Goal: Task Accomplishment & Management: Complete application form

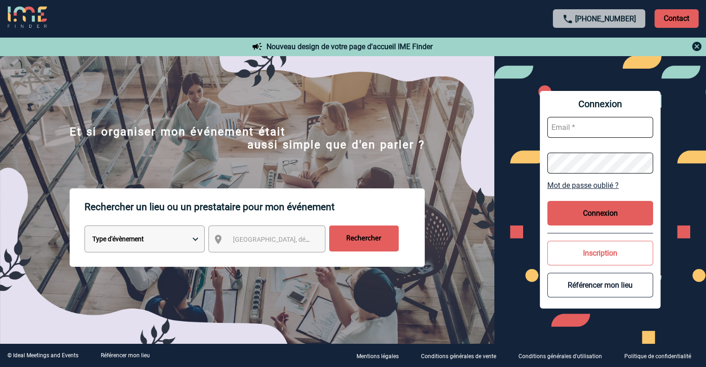
type input "veronique.leveque@capgemini.com"
click at [626, 217] on button "Connexion" at bounding box center [600, 213] width 106 height 25
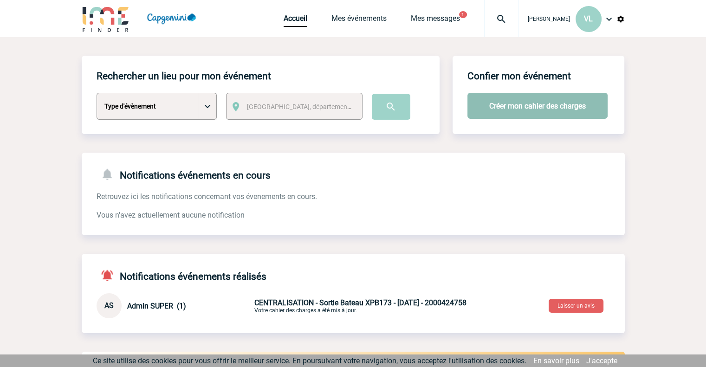
click at [516, 107] on button "Créer mon cahier des charges" at bounding box center [537, 106] width 140 height 26
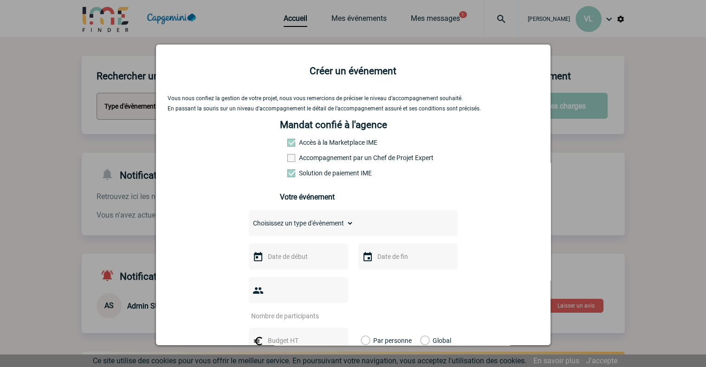
click at [297, 227] on select "Choisissez un type d'évènement Séminaire avec nuitée Séminaire sans nuitée Repa…" at bounding box center [301, 223] width 105 height 13
select select "4"
click at [249, 220] on select "Choisissez un type d'évènement Séminaire avec nuitée Séminaire sans nuitée Repa…" at bounding box center [301, 223] width 105 height 13
click at [276, 259] on input "text" at bounding box center [297, 257] width 64 height 12
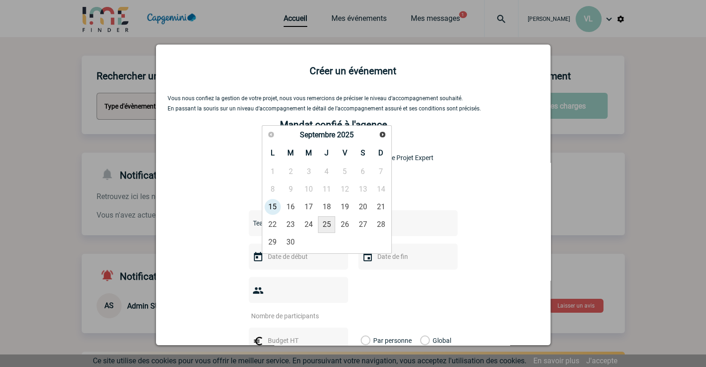
click at [328, 223] on link "25" at bounding box center [326, 224] width 17 height 17
type input "25-09-2025"
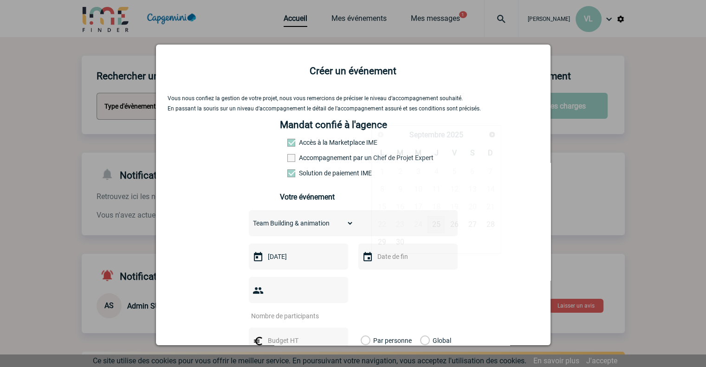
click at [388, 256] on input "text" at bounding box center [407, 257] width 64 height 12
click at [443, 226] on link "25" at bounding box center [435, 224] width 17 height 17
type input "25-09-2025"
click at [288, 310] on input "number" at bounding box center [292, 316] width 87 height 12
type input "18"
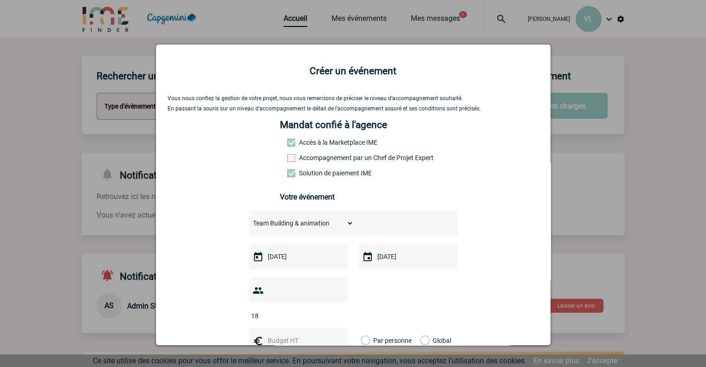
click at [272, 335] on input "text" at bounding box center [297, 341] width 64 height 12
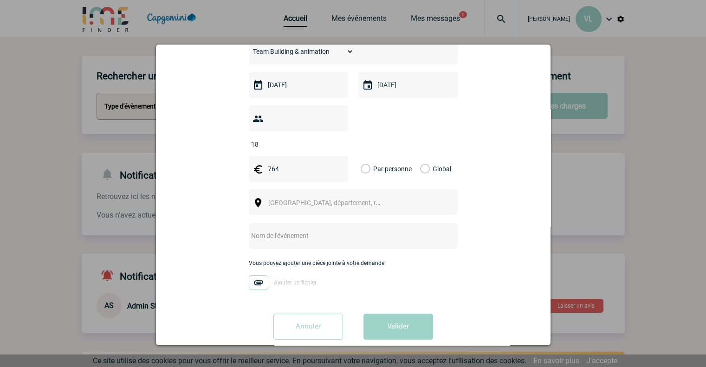
scroll to position [172, 0]
type input "764"
click at [423, 155] on label "Global" at bounding box center [423, 168] width 6 height 26
click at [0, 0] on input "Global" at bounding box center [0, 0] width 0 height 0
click at [360, 189] on div "Ville, département, région..." at bounding box center [353, 202] width 209 height 26
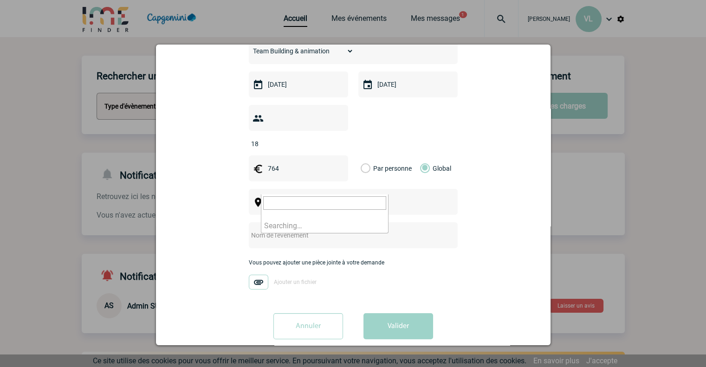
click at [356, 196] on span "Ville, département, région..." at bounding box center [329, 202] width 128 height 13
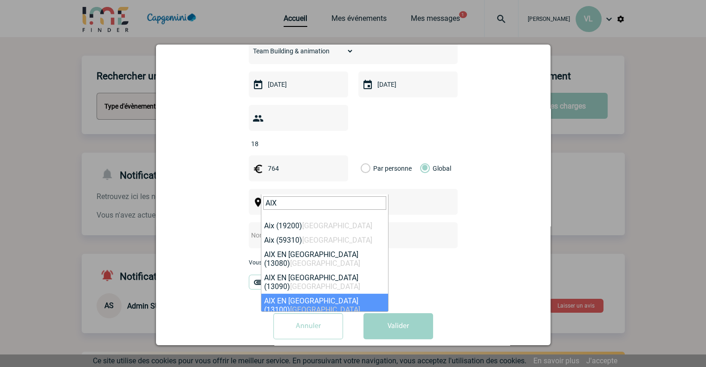
type input "AIX"
select select "7196"
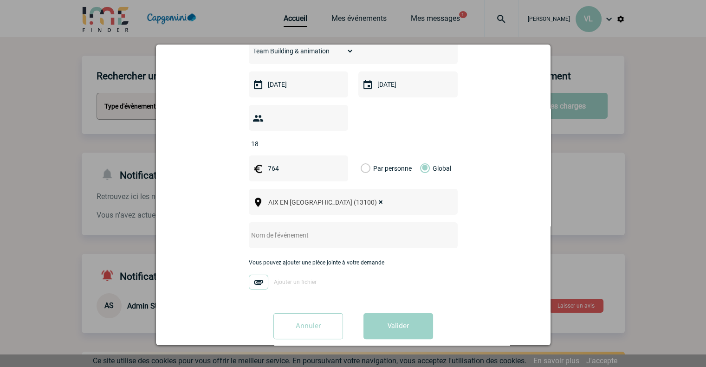
click at [313, 229] on input "text" at bounding box center [341, 235] width 184 height 12
click at [324, 229] on input "text" at bounding box center [341, 235] width 184 height 12
type input "t"
type input "Teambuilding ESEP"
click at [391, 313] on button "Valider" at bounding box center [398, 326] width 70 height 26
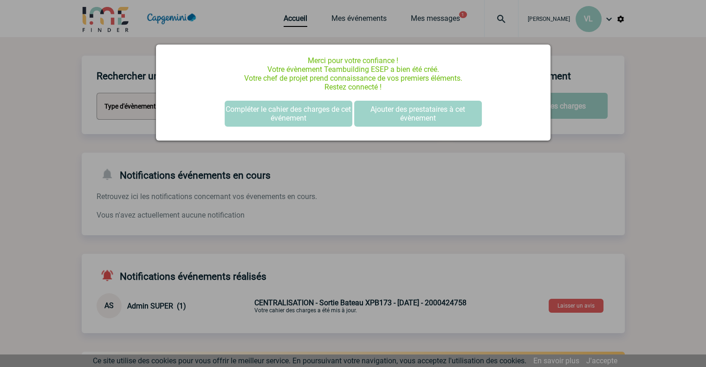
scroll to position [0, 0]
click at [367, 122] on button "Ajouter des prestataires à cet évènement" at bounding box center [418, 114] width 128 height 26
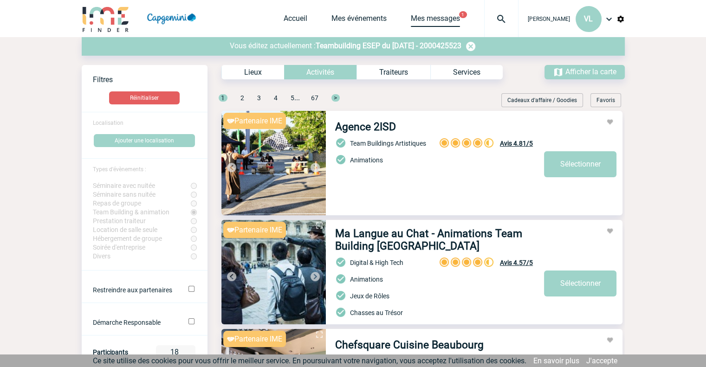
click at [442, 20] on link "Mes messages" at bounding box center [435, 20] width 49 height 13
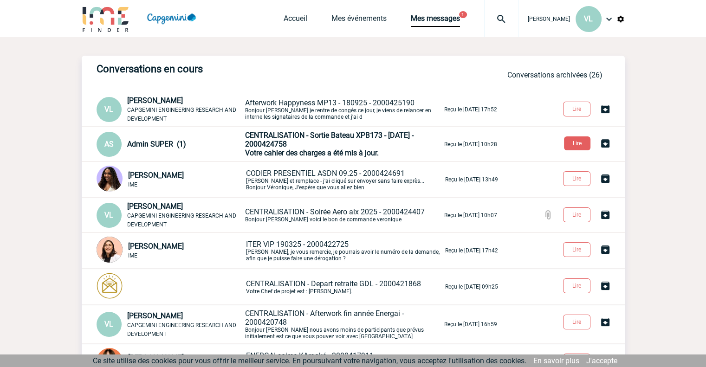
click at [279, 136] on span "CENTRALISATION - Sortie Bateau XPB173 - [DATE] - 2000424758" at bounding box center [329, 140] width 168 height 18
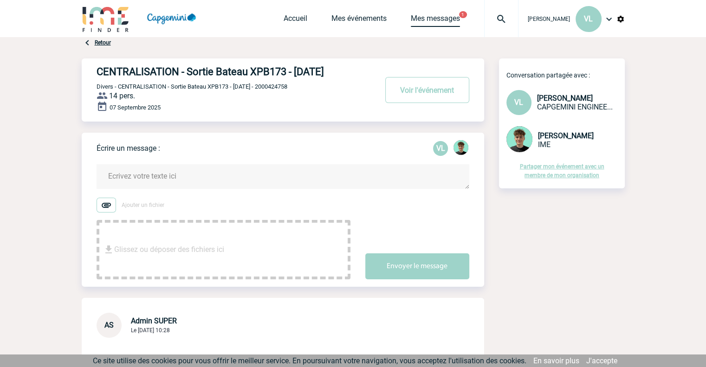
click at [412, 24] on link "Mes messages" at bounding box center [435, 20] width 49 height 13
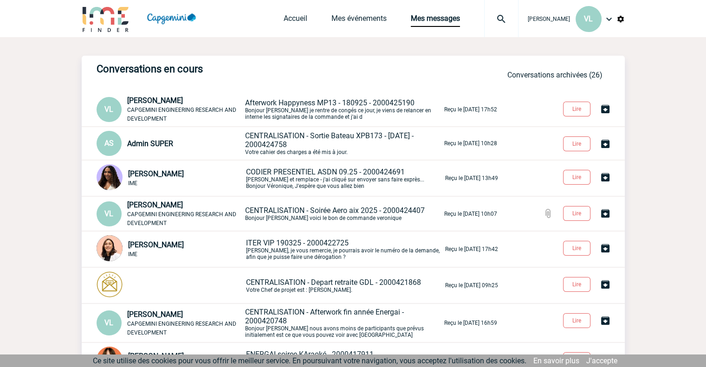
click at [284, 13] on div "Accueil Mes événements Mes messages Projet, client Projet, client" at bounding box center [401, 18] width 235 height 37
click at [350, 16] on link "Mes événements" at bounding box center [358, 20] width 55 height 13
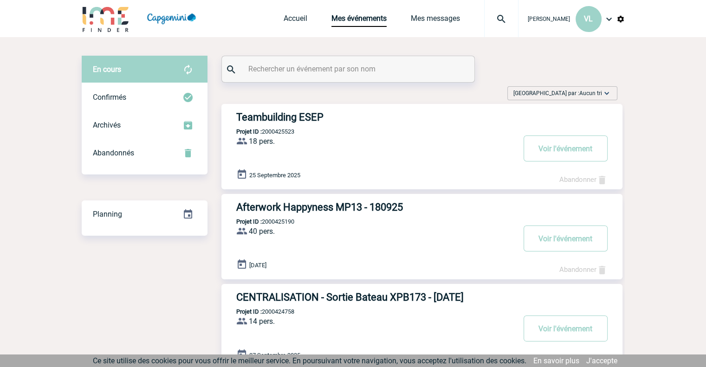
click at [291, 121] on h3 "Teambuilding ESEP" at bounding box center [375, 117] width 278 height 12
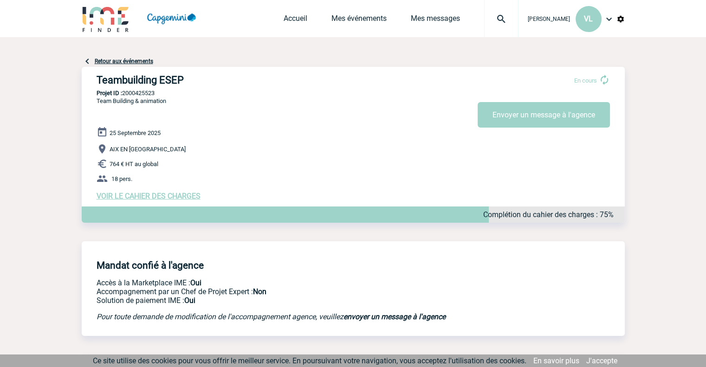
click at [160, 193] on span "VOIR LE CAHIER DES CHARGES" at bounding box center [149, 196] width 104 height 9
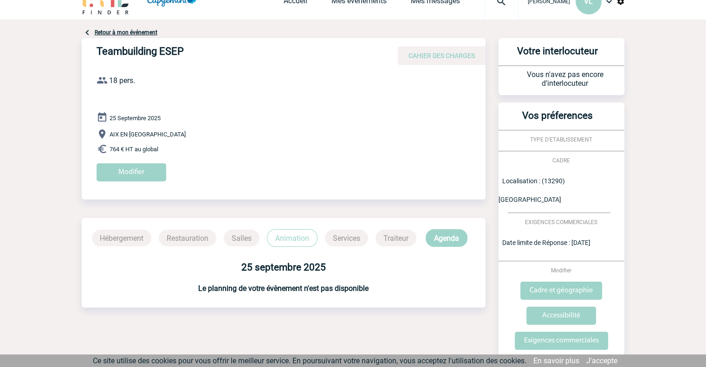
scroll to position [33, 0]
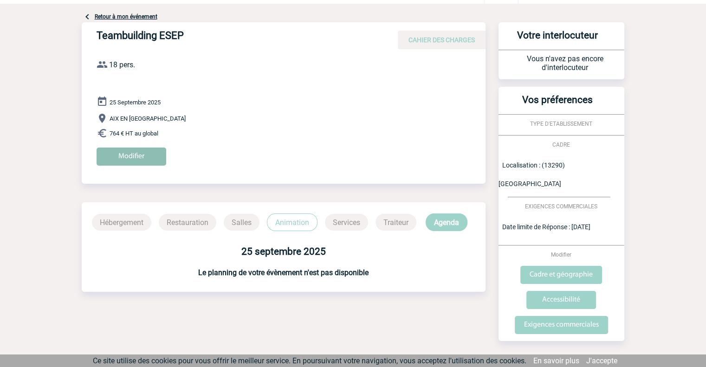
click at [144, 159] on input "Modifier" at bounding box center [132, 157] width 70 height 18
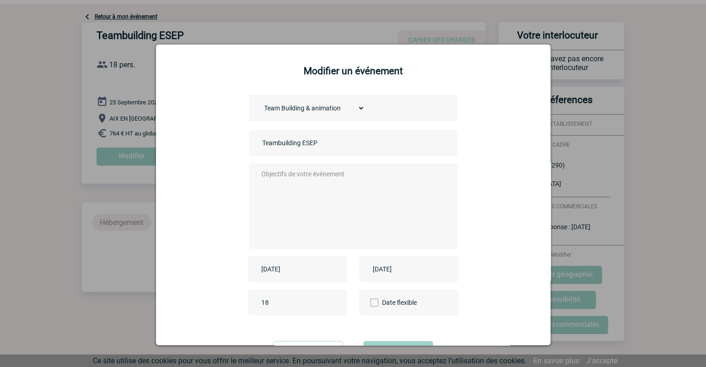
click at [629, 127] on div at bounding box center [353, 183] width 706 height 367
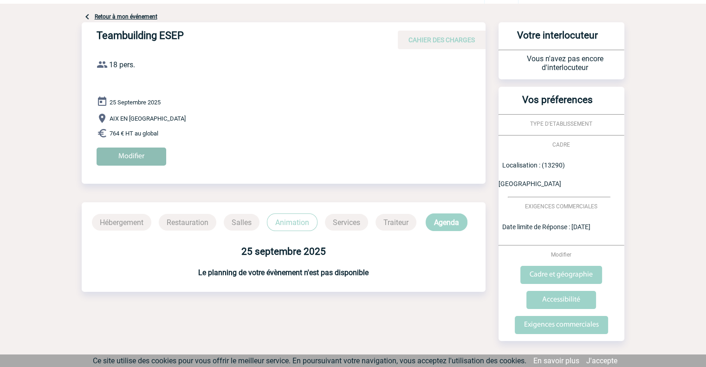
click at [143, 162] on input "Modifier" at bounding box center [132, 157] width 70 height 18
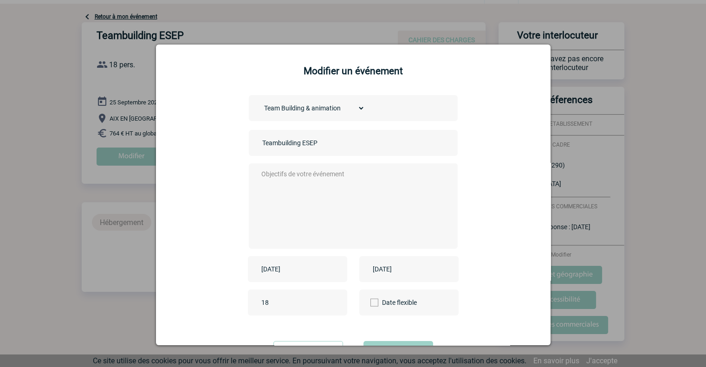
click at [299, 185] on textarea at bounding box center [350, 205] width 183 height 74
click at [299, 185] on textarea "Bonjour j'" at bounding box center [350, 205] width 183 height 74
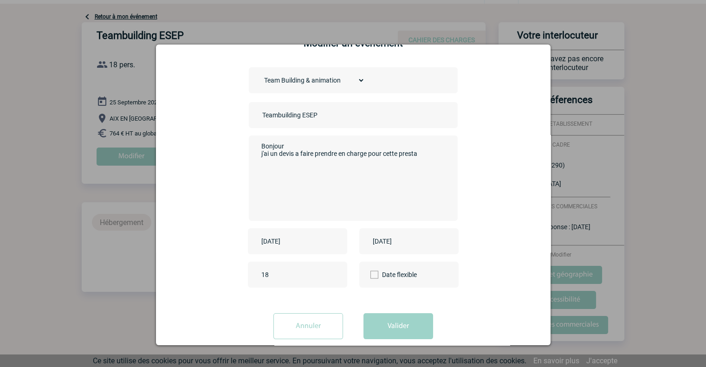
scroll to position [43, 0]
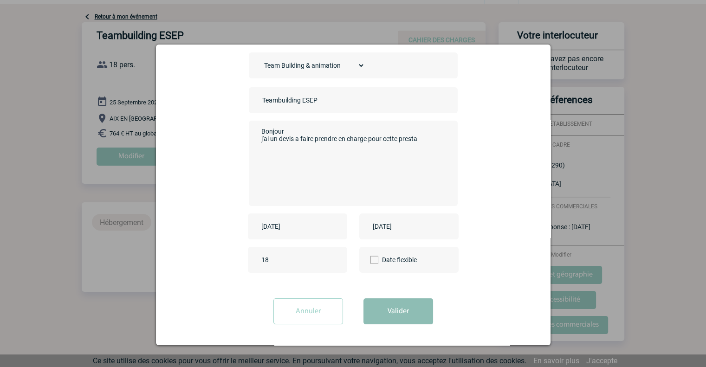
type textarea "Bonjour j'ai un devis a faire prendre en charge pour cette presta"
drag, startPoint x: 380, startPoint y: 310, endPoint x: 376, endPoint y: 310, distance: 4.7
click at [380, 310] on button "Valider" at bounding box center [398, 311] width 70 height 26
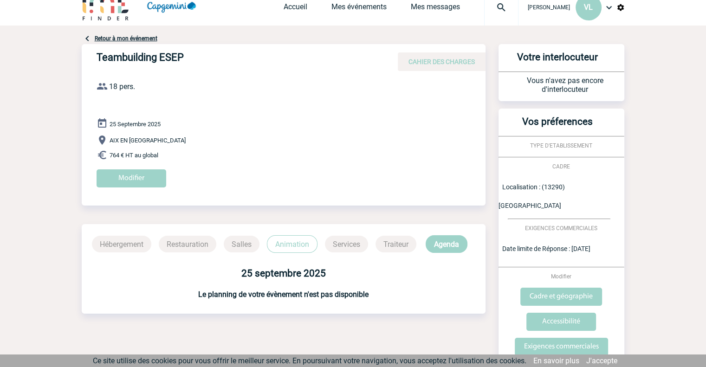
scroll to position [0, 0]
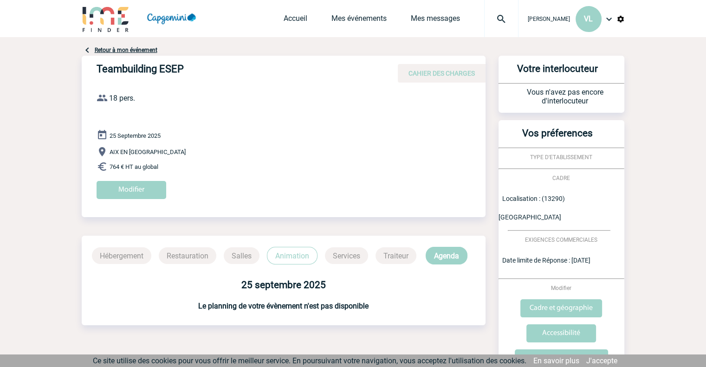
click at [269, 14] on div "Véronique LEVEQUE VL Accueil Mes événements" at bounding box center [353, 19] width 543 height 39
click at [284, 20] on link "Accueil" at bounding box center [296, 20] width 24 height 13
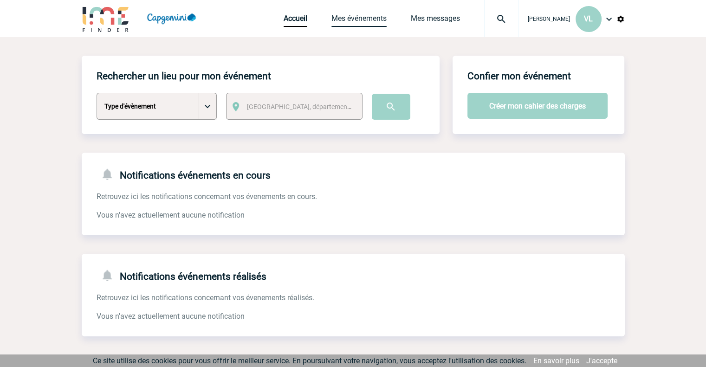
click at [364, 18] on link "Mes événements" at bounding box center [358, 20] width 55 height 13
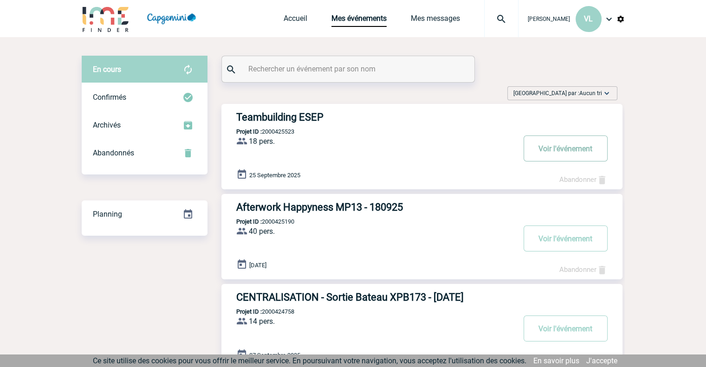
click at [577, 157] on button "Voir l'événement" at bounding box center [566, 149] width 84 height 26
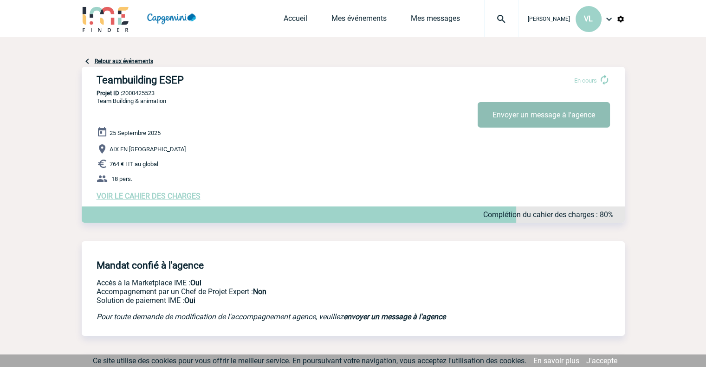
click at [520, 117] on button "Envoyer un message à l'agence" at bounding box center [544, 115] width 132 height 26
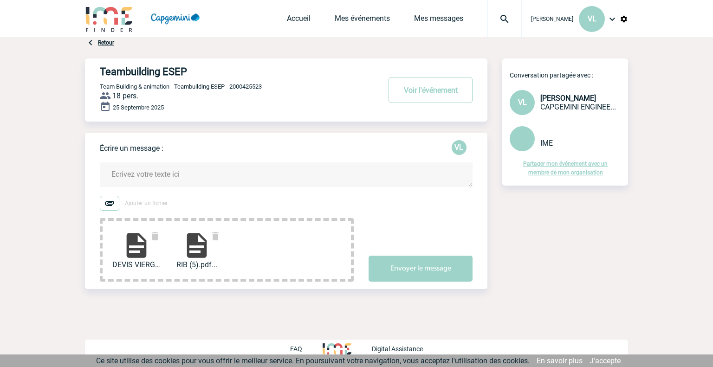
click at [218, 179] on textarea at bounding box center [286, 174] width 373 height 25
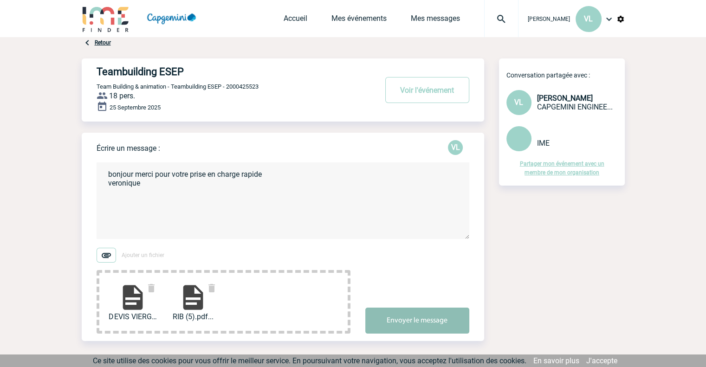
type textarea "bonjour merci pour votre prise en charge rapide veronique"
click at [432, 311] on button "Envoyer le message" at bounding box center [417, 321] width 104 height 26
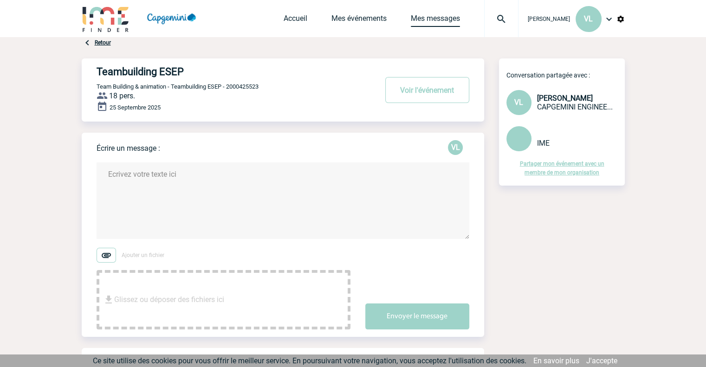
click at [418, 23] on link "Mes messages" at bounding box center [435, 20] width 49 height 13
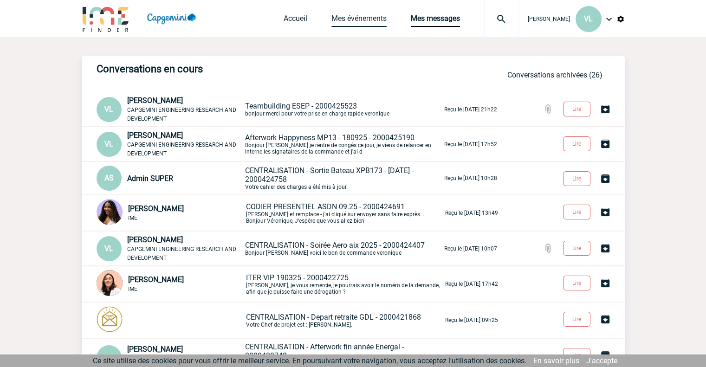
click at [356, 22] on link "Mes événements" at bounding box center [358, 20] width 55 height 13
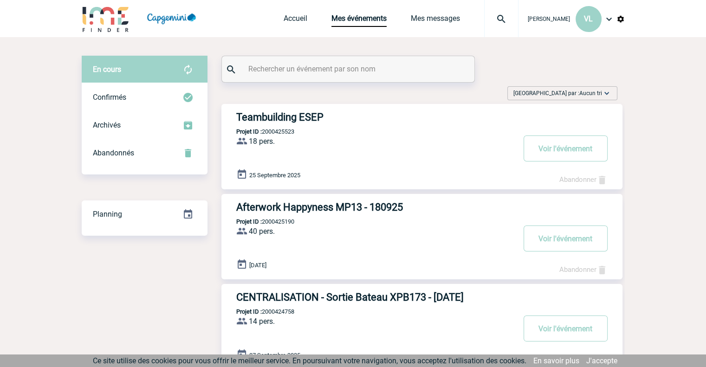
click at [288, 116] on h3 "Teambuilding ESEP" at bounding box center [375, 117] width 278 height 12
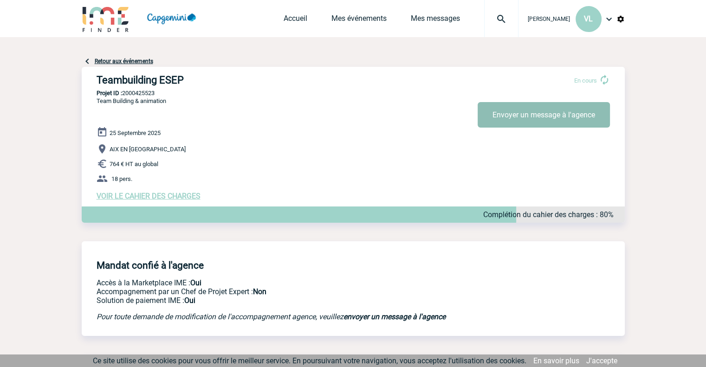
click at [530, 122] on button "Envoyer un message à l'agence" at bounding box center [544, 115] width 132 height 26
